Goal: Task Accomplishment & Management: Complete application form

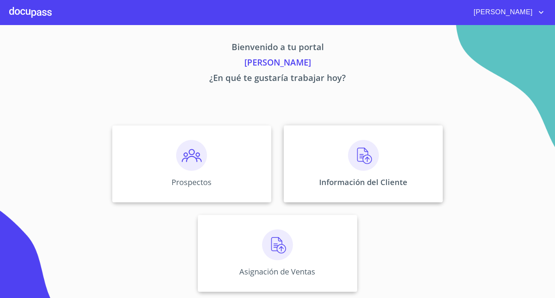
click at [367, 162] on img at bounding box center [363, 155] width 31 height 31
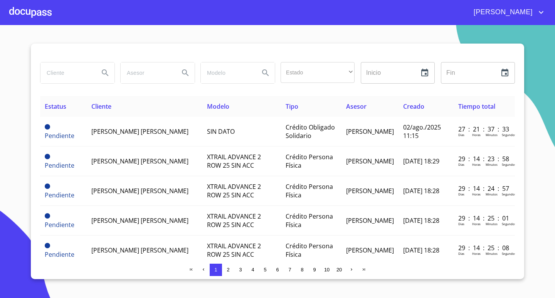
click at [57, 74] on input "search" at bounding box center [66, 72] width 52 height 21
type input "KAO"
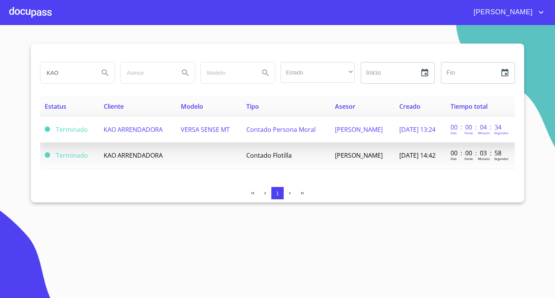
click at [217, 128] on td "VERSA SENSE MT" at bounding box center [209, 130] width 66 height 26
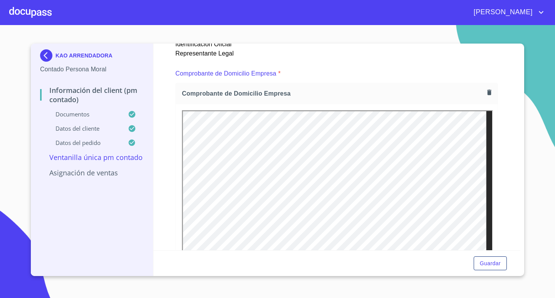
scroll to position [424, 0]
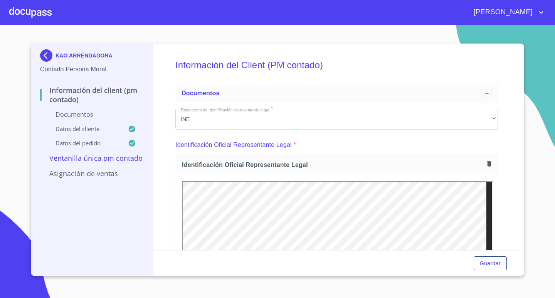
scroll to position [424, 0]
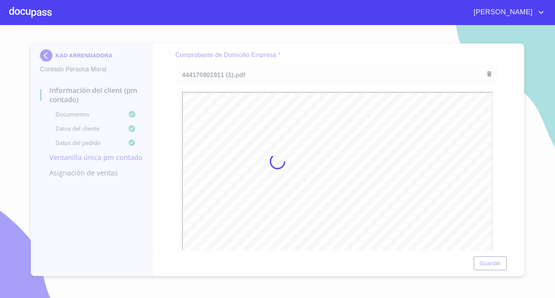
click at [316, 51] on div at bounding box center [277, 161] width 555 height 273
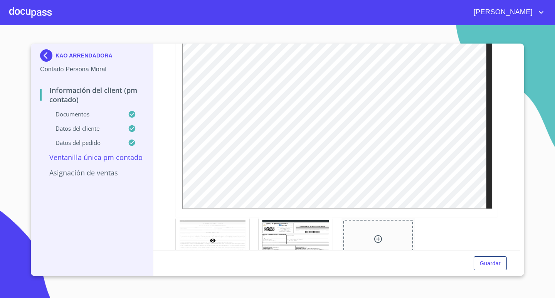
scroll to position [925, 0]
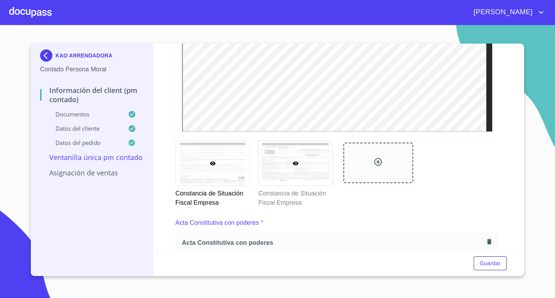
click at [307, 172] on div at bounding box center [296, 163] width 74 height 44
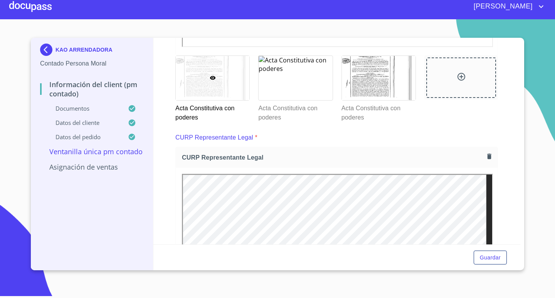
scroll to position [1417, 0]
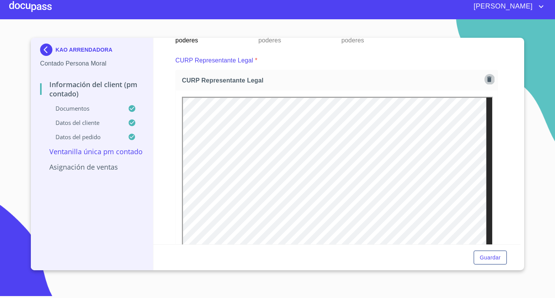
click at [486, 79] on icon "button" at bounding box center [489, 79] width 7 height 7
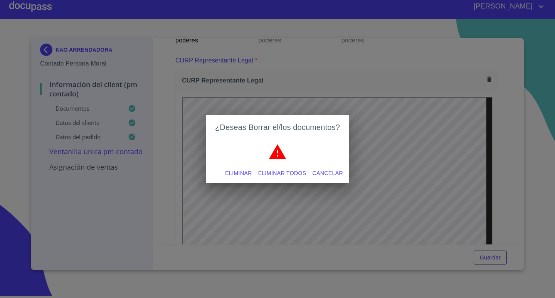
drag, startPoint x: 271, startPoint y: 174, endPoint x: 331, endPoint y: 108, distance: 89.3
click at [271, 174] on span "Eliminar todos" at bounding box center [282, 174] width 48 height 10
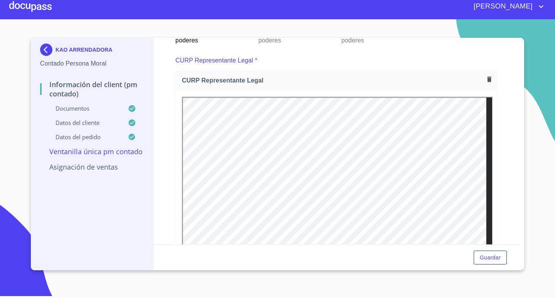
scroll to position [0, 0]
click at [505, 89] on div "Información del Client (PM contado) Documentos Documento de identificación repr…" at bounding box center [336, 141] width 367 height 207
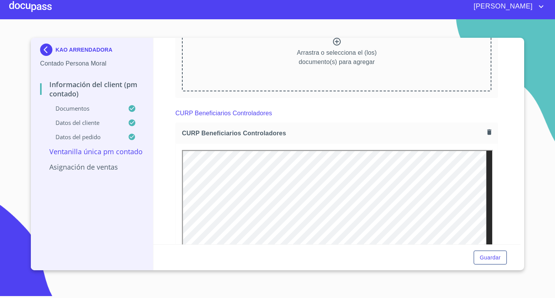
click at [505, 116] on div "Información del Client (PM contado) Documentos Documento de identificación repr…" at bounding box center [336, 141] width 367 height 207
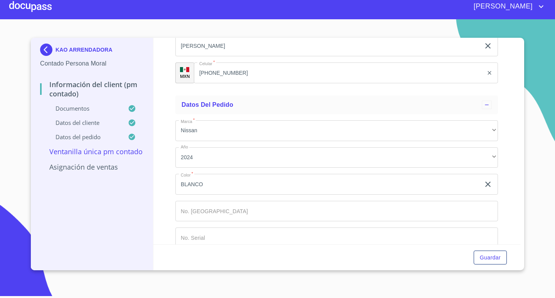
scroll to position [2767, 0]
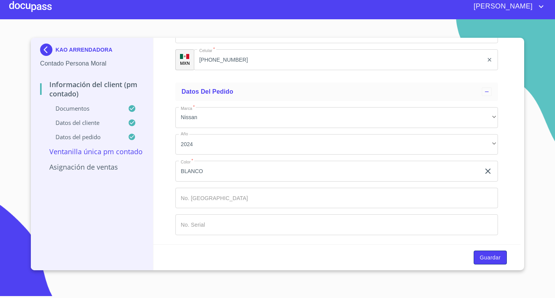
click at [485, 254] on span "Guardar" at bounding box center [490, 258] width 21 height 10
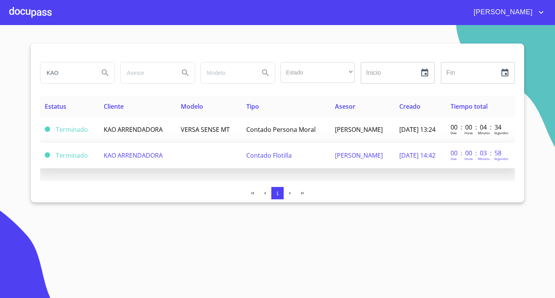
click at [256, 157] on span "Contado Flotilla" at bounding box center [268, 155] width 45 height 8
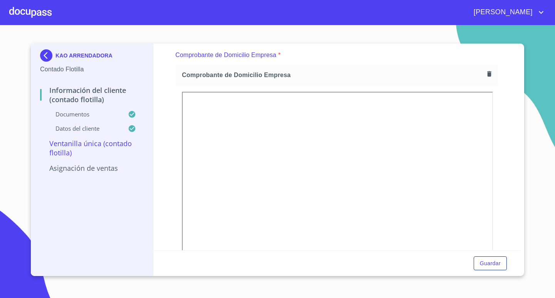
scroll to position [578, 0]
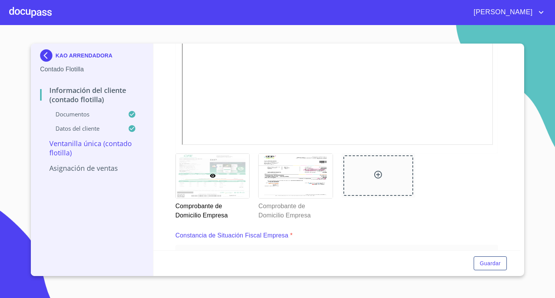
click at [493, 182] on div "Comprobante de Domicilio Empresa Comprobante de Domicilio Empresa" at bounding box center [337, 187] width 332 height 76
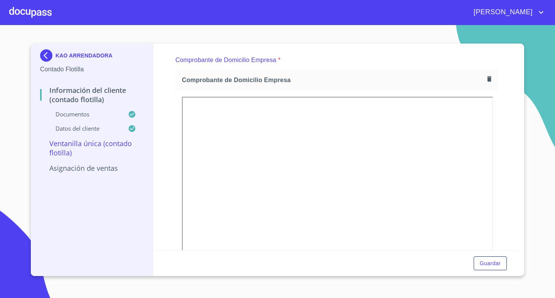
scroll to position [386, 0]
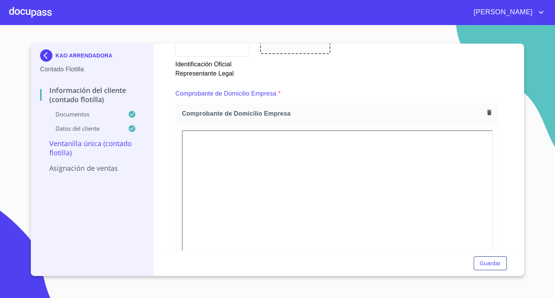
click at [486, 111] on icon "button" at bounding box center [489, 112] width 7 height 7
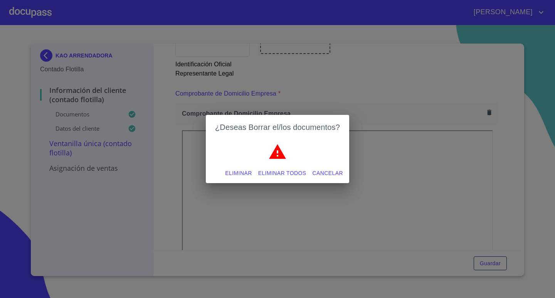
click at [293, 172] on span "Eliminar todos" at bounding box center [282, 174] width 48 height 10
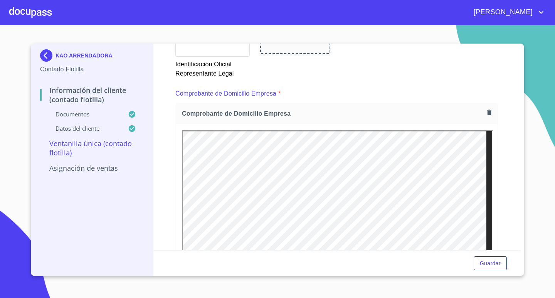
scroll to position [0, 0]
click at [487, 113] on icon "button" at bounding box center [489, 112] width 4 height 5
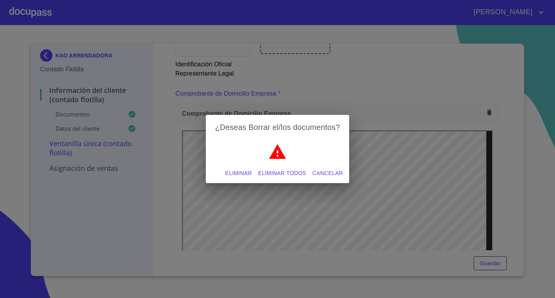
click at [270, 175] on span "Eliminar todos" at bounding box center [282, 174] width 48 height 10
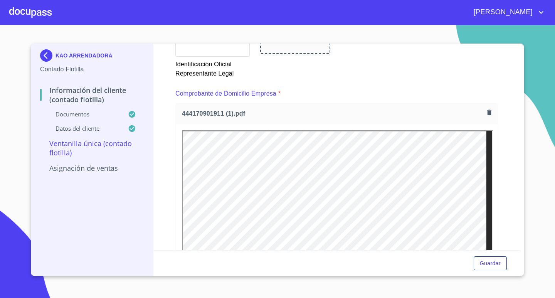
click at [502, 142] on div "Información del Cliente (Contado Flotilla) Documentos Documento de identificaci…" at bounding box center [336, 147] width 367 height 207
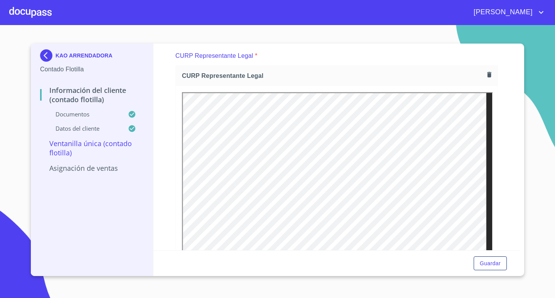
scroll to position [1388, 0]
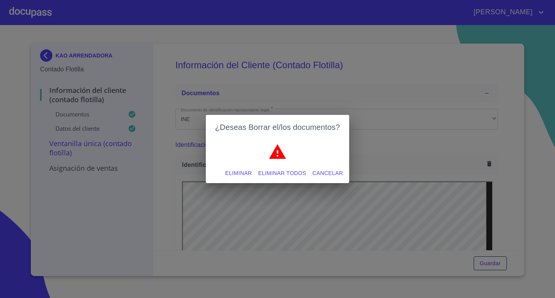
scroll to position [1388, 0]
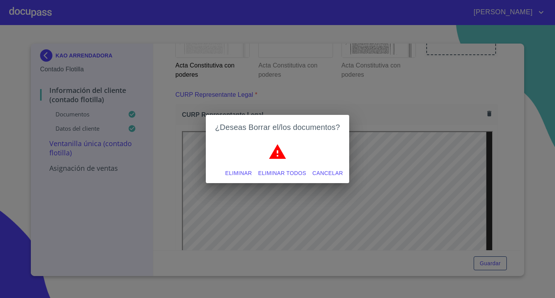
click at [283, 175] on span "Eliminar todos" at bounding box center [282, 174] width 48 height 10
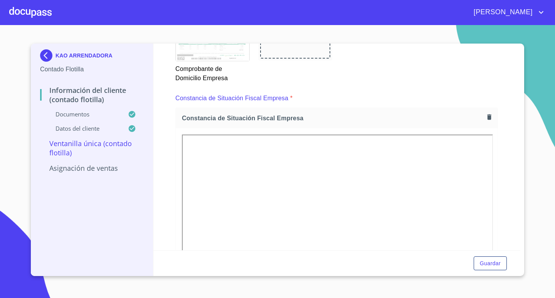
scroll to position [733, 0]
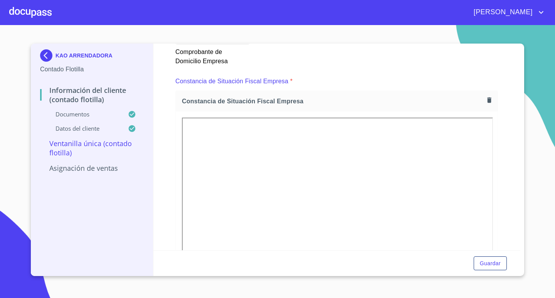
click at [487, 99] on icon "button" at bounding box center [489, 99] width 4 height 5
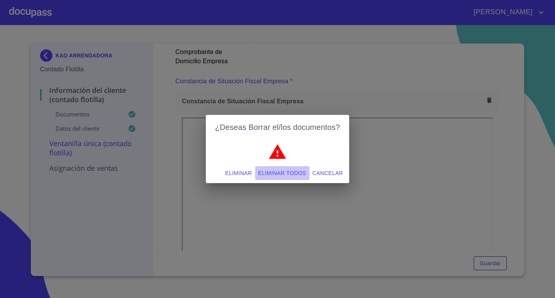
click at [281, 172] on span "Eliminar todos" at bounding box center [282, 174] width 48 height 10
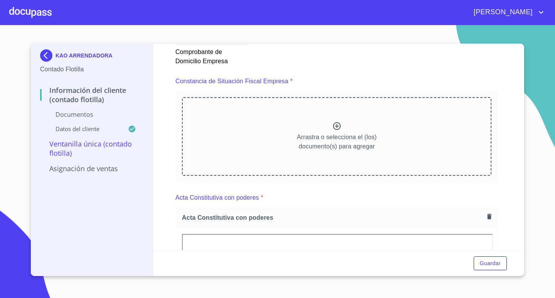
click at [377, 130] on div "Arrastra o selecciona el (los) documento(s) para agregar" at bounding box center [337, 136] width 310 height 79
click at [333, 126] on icon at bounding box center [336, 125] width 9 height 9
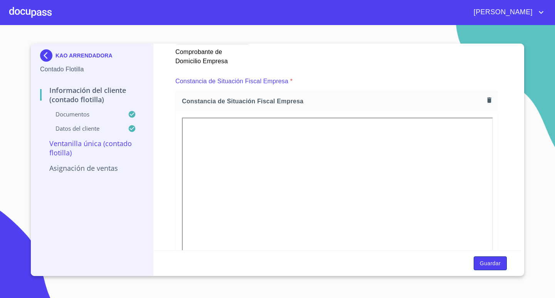
click at [494, 264] on span "Guardar" at bounding box center [490, 264] width 21 height 10
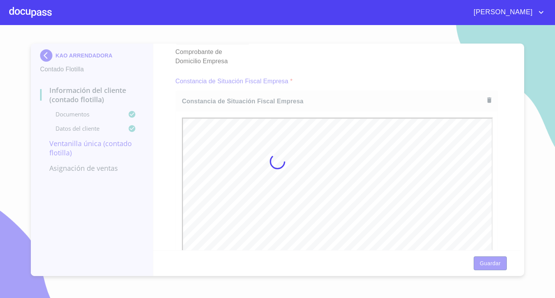
scroll to position [0, 0]
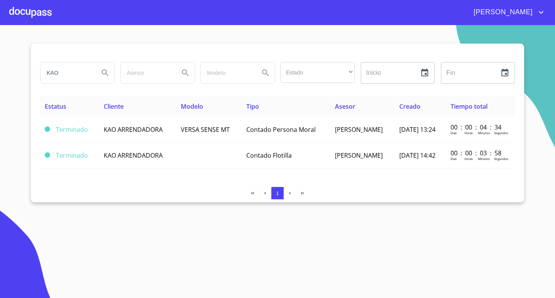
click at [248, 231] on section "KAO Estado ​ ​ Inicio ​ Fin ​ Estatus Cliente Modelo Tipo Asesor Creado Tiempo …" at bounding box center [277, 161] width 555 height 273
